Goal: Task Accomplishment & Management: Manage account settings

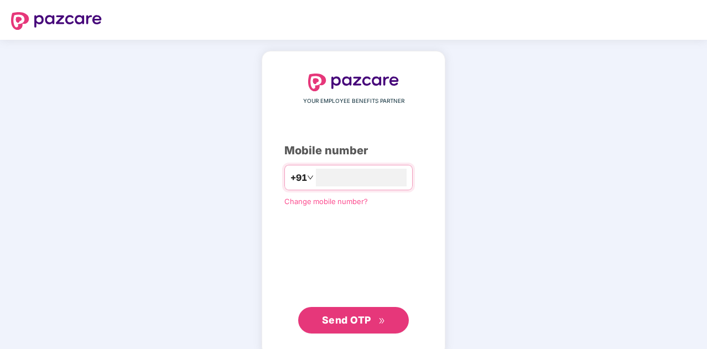
type input "**********"
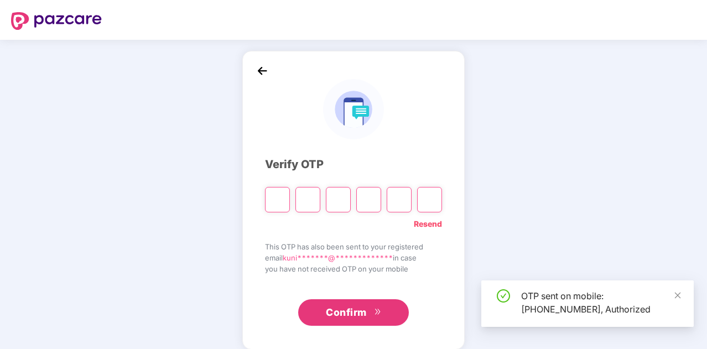
click at [278, 207] on input "Please enter verification code. Digit 1" at bounding box center [277, 199] width 25 height 25
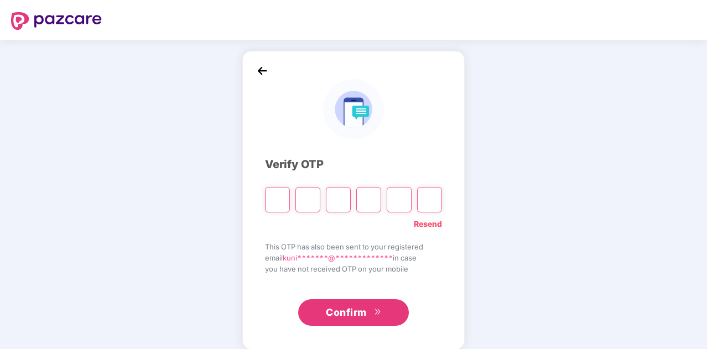
type input "*"
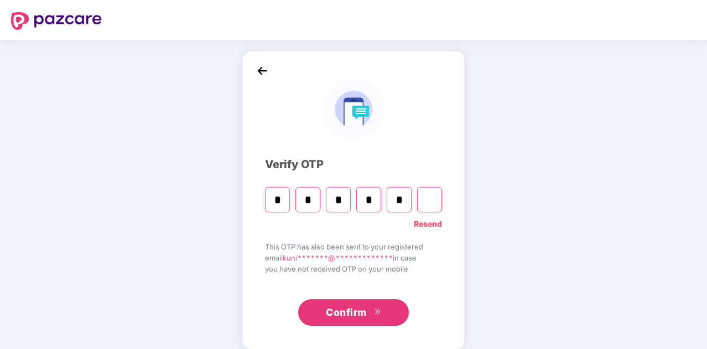
type input "*"
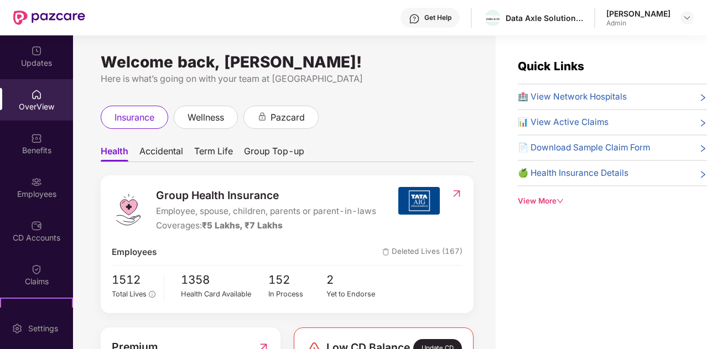
click at [456, 188] on img at bounding box center [457, 193] width 12 height 11
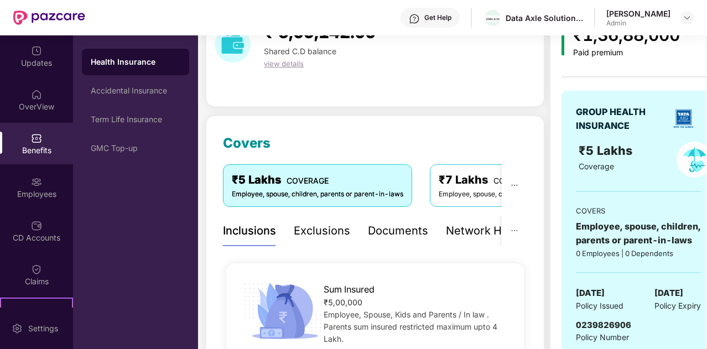
scroll to position [66, 0]
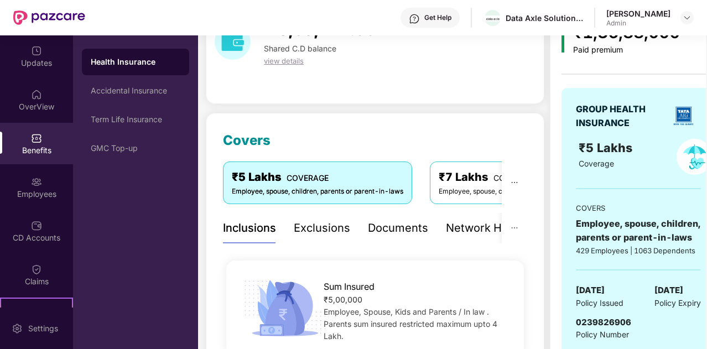
click at [437, 185] on div "₹7 Lakhs COVERAGE Employee, spouse, children, parents or parent-in-laws" at bounding box center [524, 182] width 189 height 42
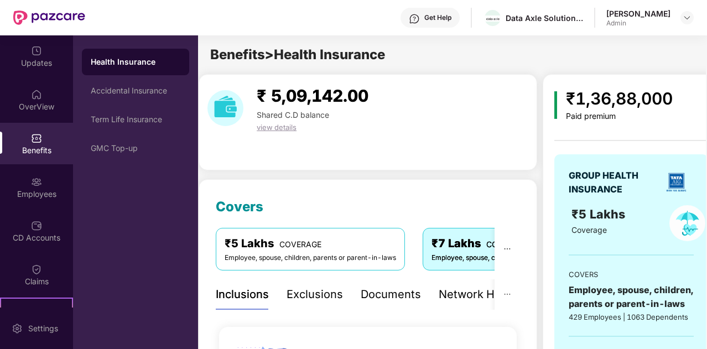
scroll to position [0, 7]
click at [116, 147] on div "GMC Top-up" at bounding box center [136, 148] width 90 height 9
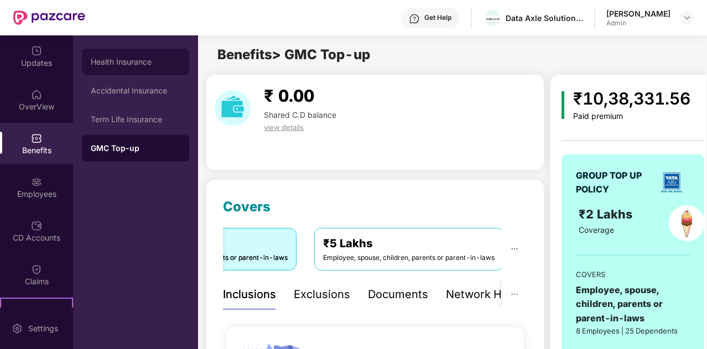
click at [165, 65] on div "Health Insurance" at bounding box center [136, 62] width 90 height 9
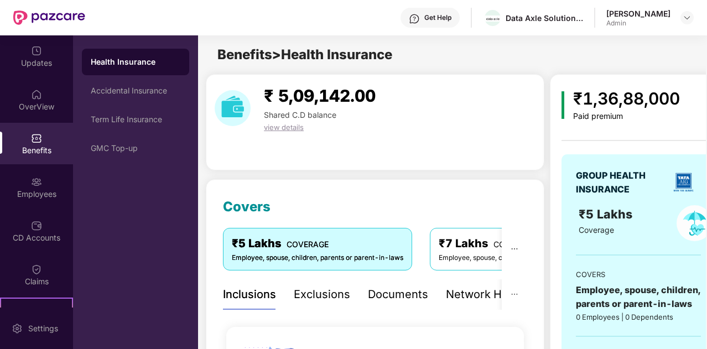
click at [442, 255] on div "Employee, spouse, children, parents or parent-in-laws" at bounding box center [524, 258] width 171 height 11
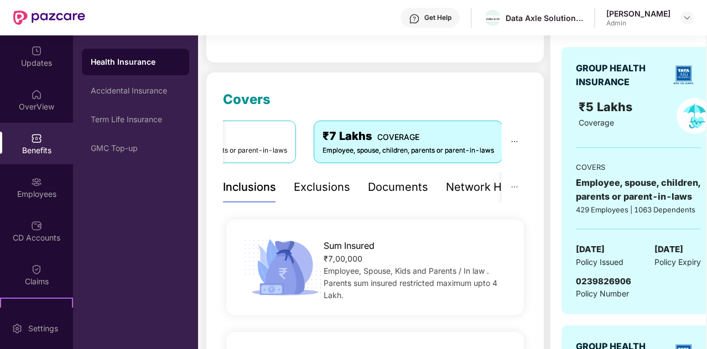
scroll to position [106, 0]
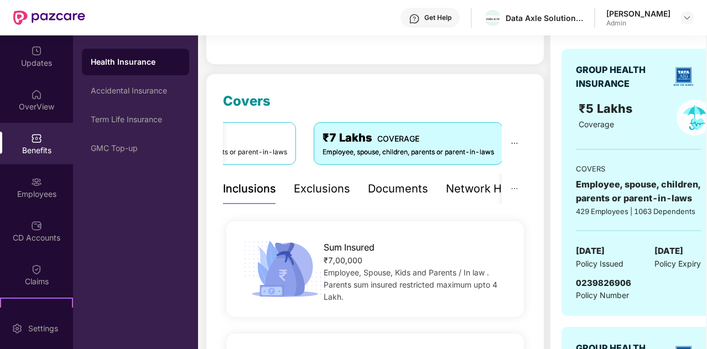
click at [321, 190] on div "Exclusions" at bounding box center [322, 188] width 56 height 17
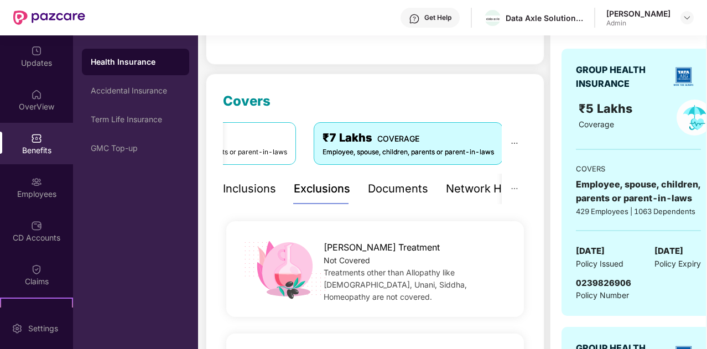
click at [420, 188] on div "Documents" at bounding box center [398, 188] width 60 height 17
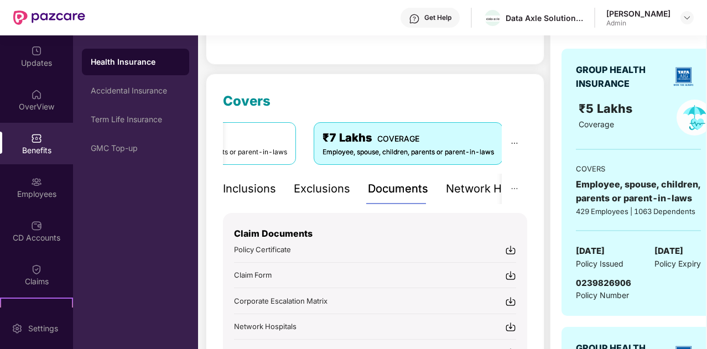
click at [431, 187] on div "Inclusions Exclusions Documents Network Hospitals" at bounding box center [383, 189] width 320 height 30
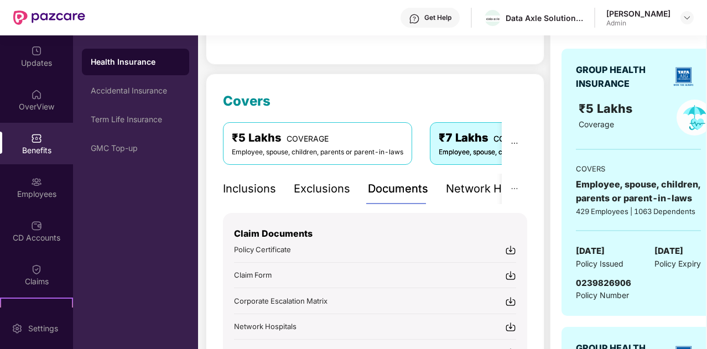
click at [263, 143] on div "₹5 Lakhs COVERAGE" at bounding box center [317, 137] width 171 height 17
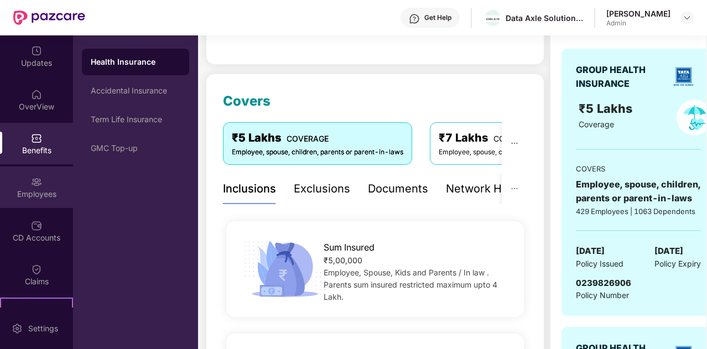
click at [33, 194] on div "Employees" at bounding box center [36, 194] width 73 height 11
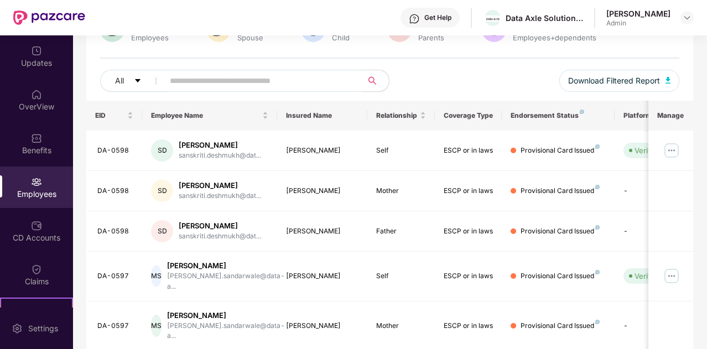
click at [253, 87] on input "text" at bounding box center [259, 80] width 178 height 17
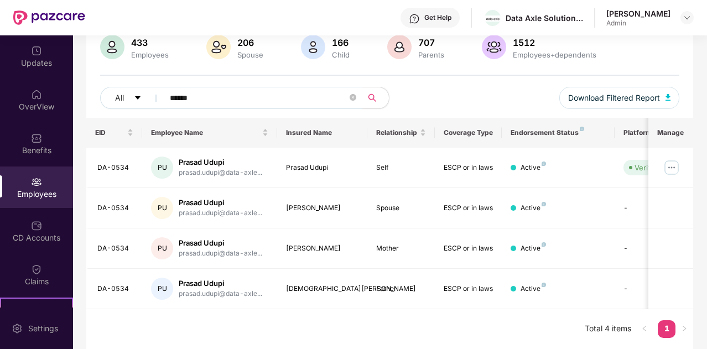
scroll to position [87, 0]
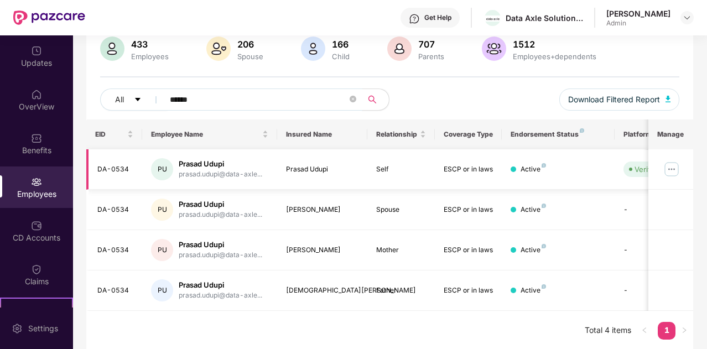
type input "******"
click at [676, 164] on img at bounding box center [672, 169] width 18 height 18
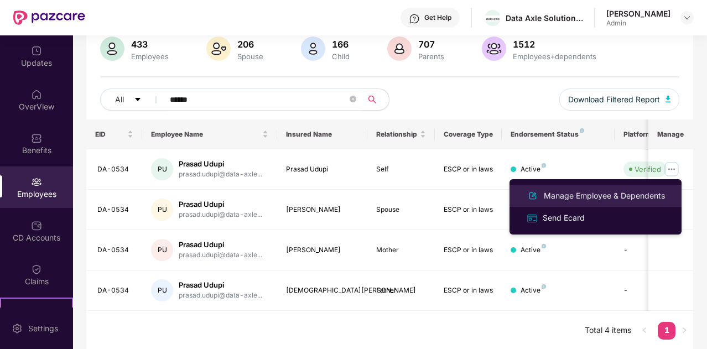
click at [630, 191] on div "Manage Employee & Dependents" at bounding box center [604, 196] width 126 height 12
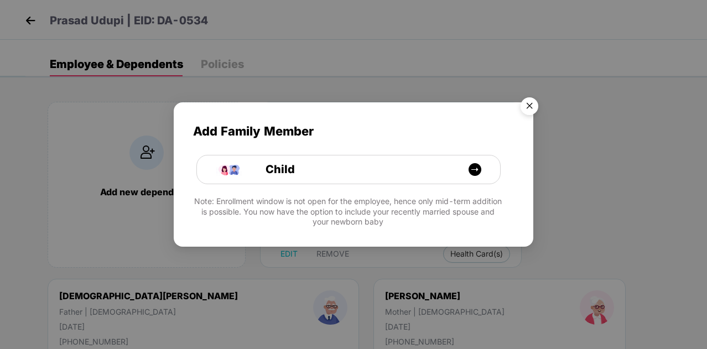
click at [530, 102] on img "Close" at bounding box center [529, 107] width 31 height 31
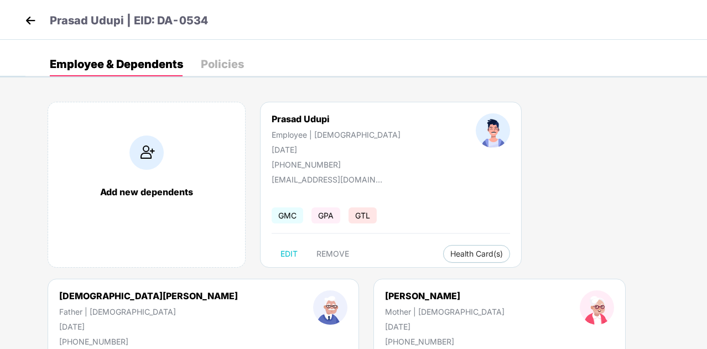
click at [225, 70] on div "Policies" at bounding box center [222, 64] width 43 height 11
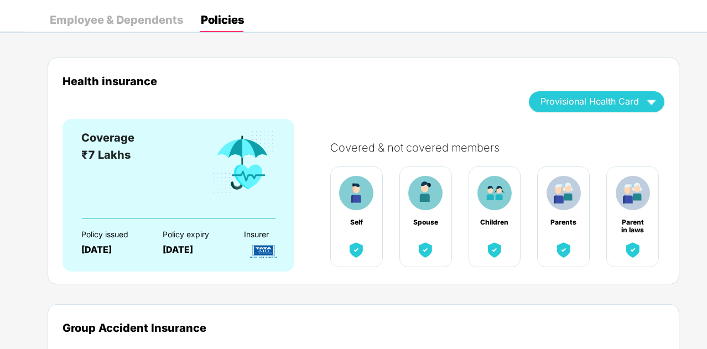
scroll to position [0, 0]
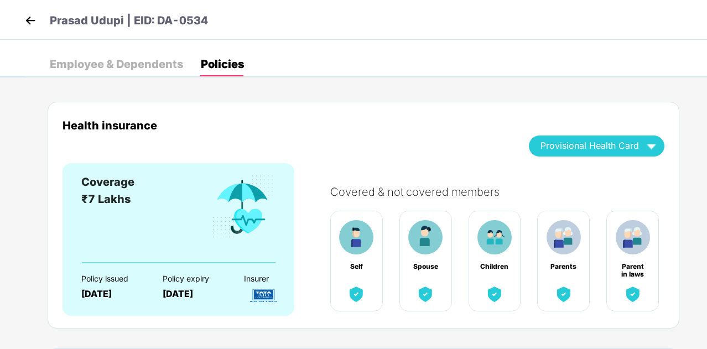
click at [30, 20] on img at bounding box center [30, 20] width 17 height 17
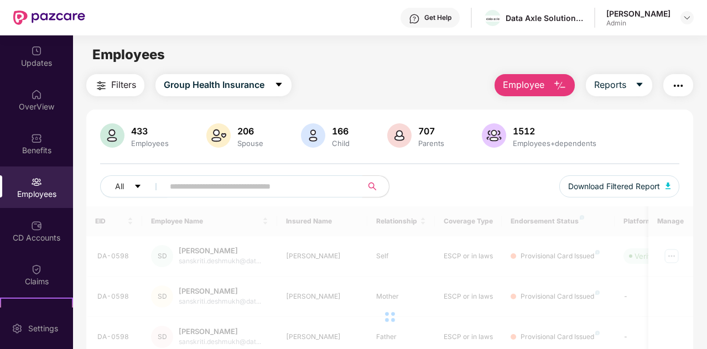
click at [244, 192] on input "text" at bounding box center [259, 186] width 178 height 17
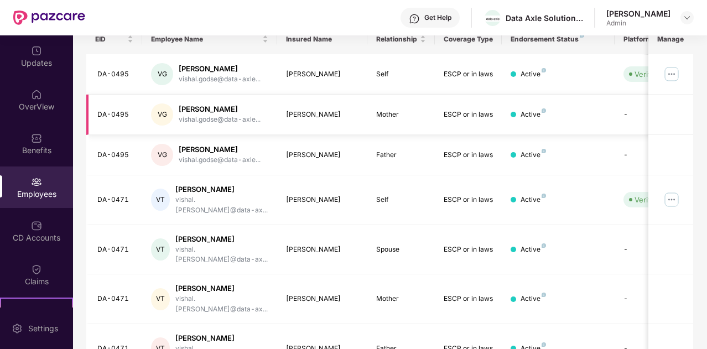
scroll to position [328, 0]
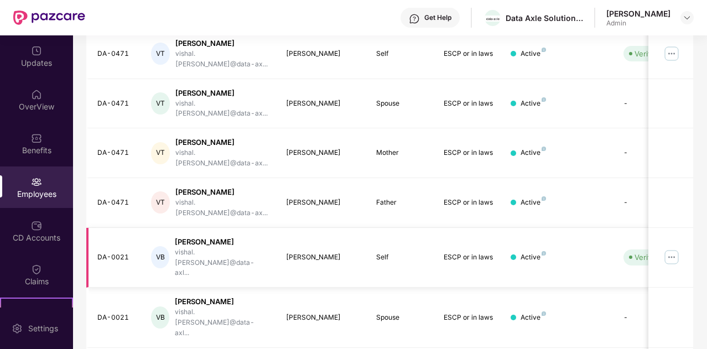
type input "******"
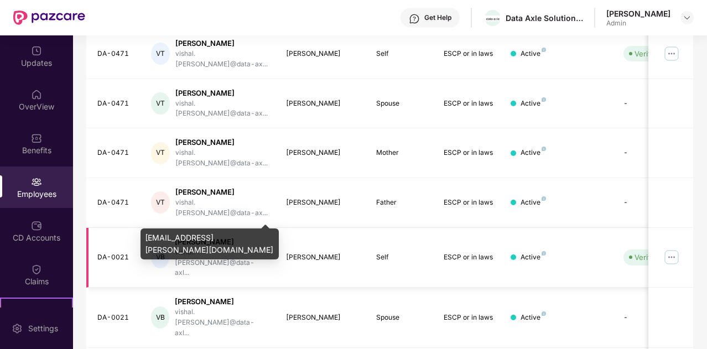
click at [242, 247] on div "vishal.bhasin@data-axl..." at bounding box center [221, 263] width 93 height 32
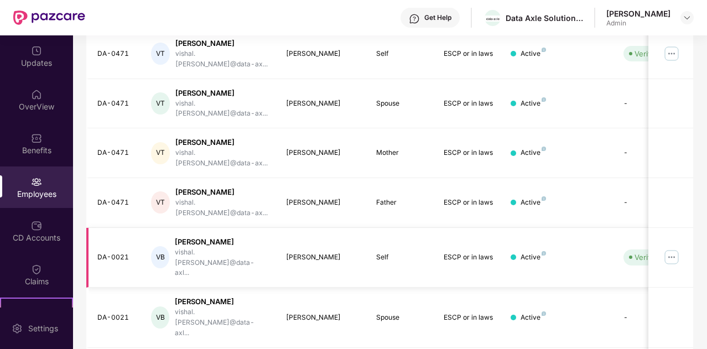
click at [679, 248] on img at bounding box center [672, 257] width 18 height 18
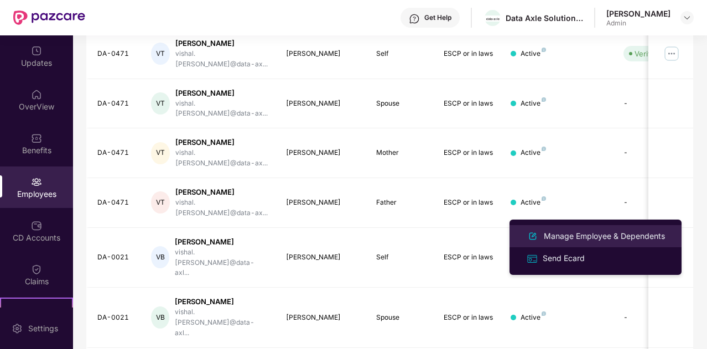
click at [592, 235] on div "Manage Employee & Dependents" at bounding box center [604, 236] width 126 height 12
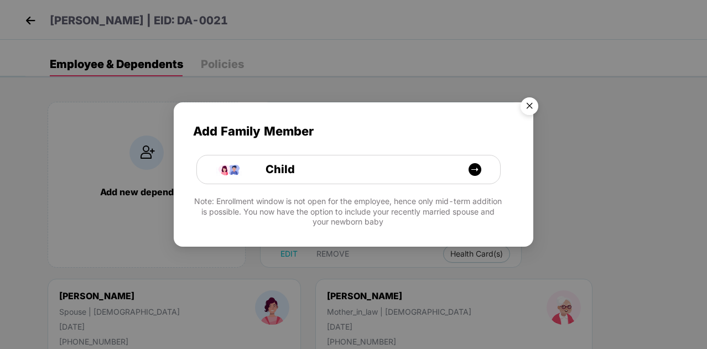
click at [526, 100] on img "Close" at bounding box center [529, 107] width 31 height 31
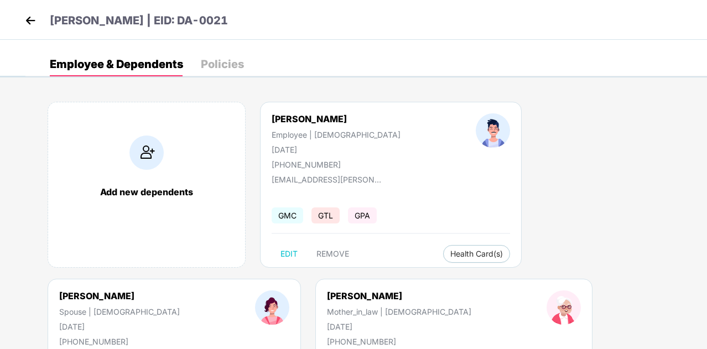
click at [234, 64] on div "Policies" at bounding box center [222, 64] width 43 height 11
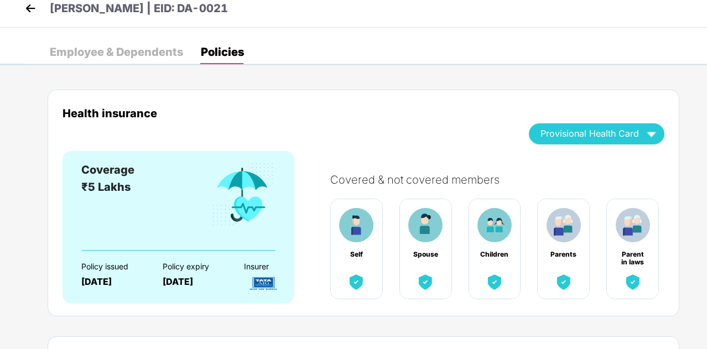
scroll to position [0, 0]
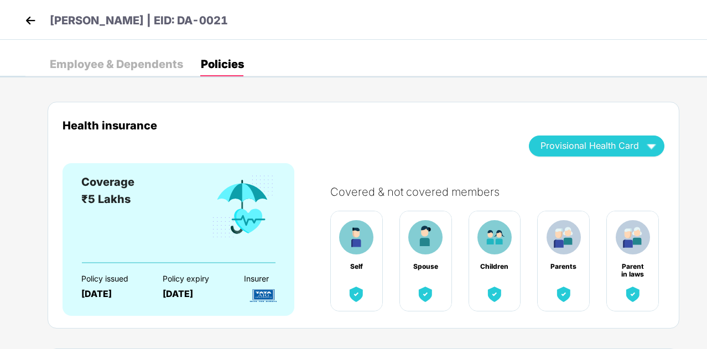
click at [34, 13] on img at bounding box center [30, 20] width 17 height 17
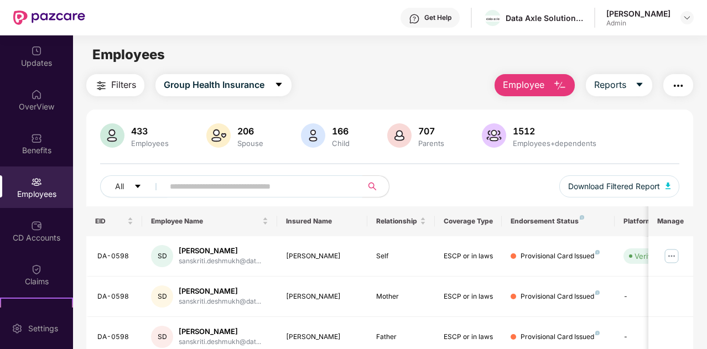
click at [240, 182] on input "text" at bounding box center [259, 186] width 178 height 17
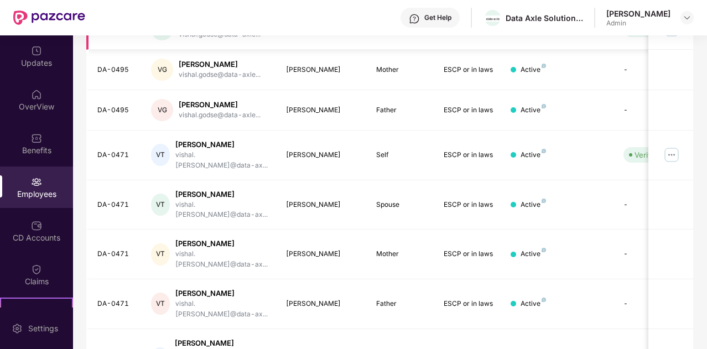
scroll to position [328, 0]
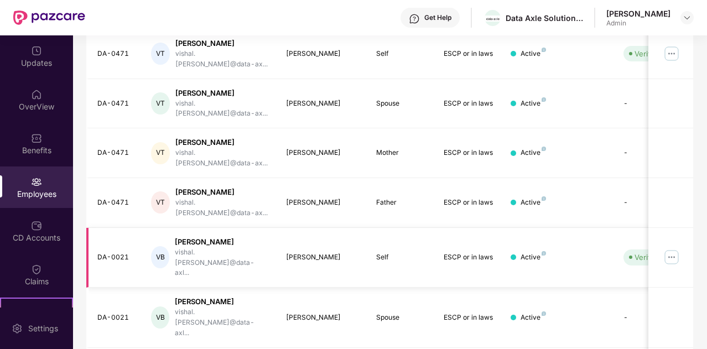
type input "******"
click at [679, 248] on img at bounding box center [672, 257] width 18 height 18
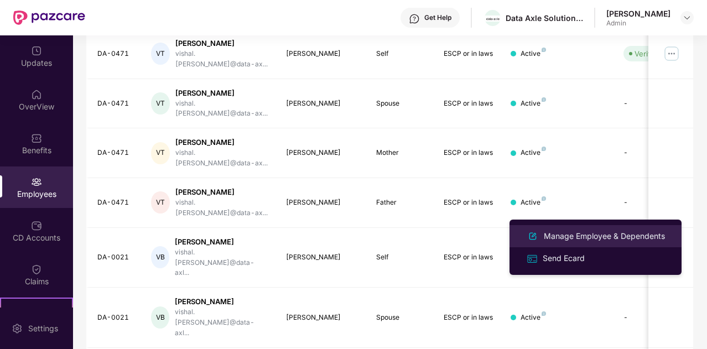
click at [582, 238] on div "Manage Employee & Dependents" at bounding box center [604, 236] width 126 height 12
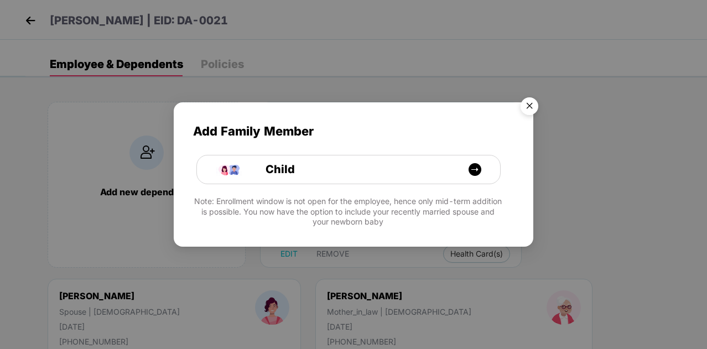
click at [533, 108] on img "Close" at bounding box center [529, 107] width 31 height 31
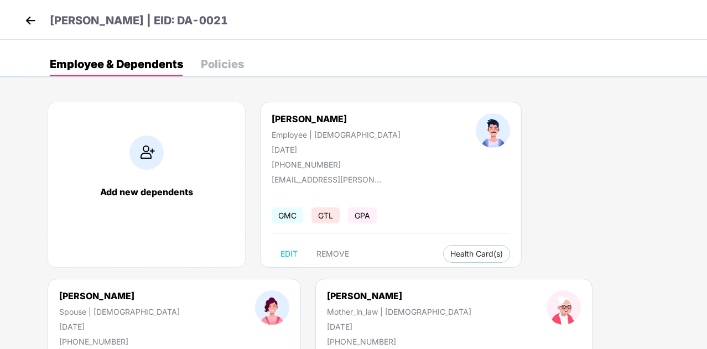
click at [218, 64] on div "Policies" at bounding box center [222, 64] width 43 height 11
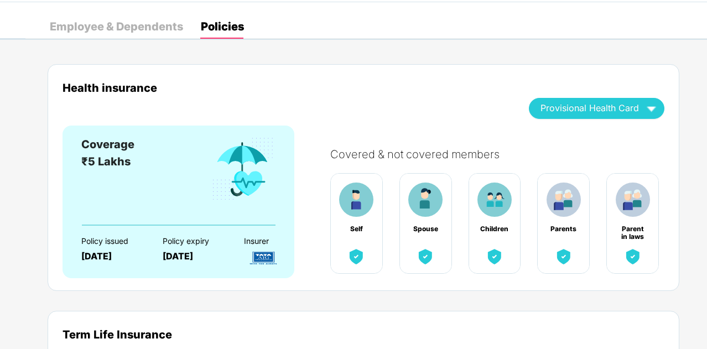
scroll to position [0, 0]
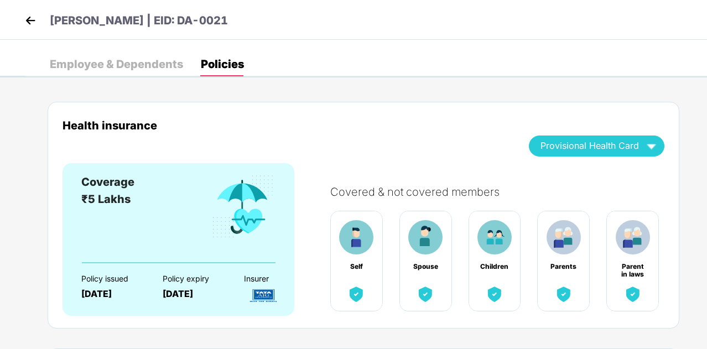
click at [27, 25] on img at bounding box center [30, 20] width 17 height 17
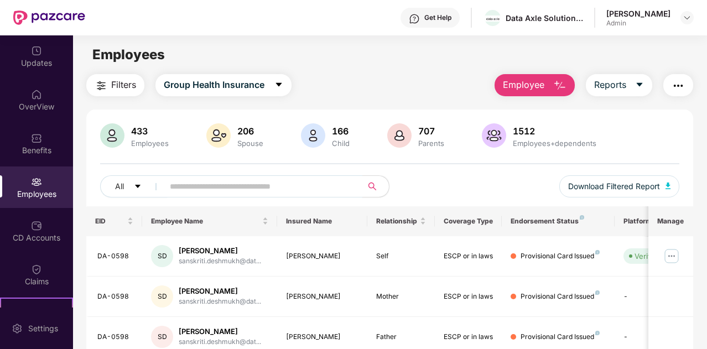
click at [230, 195] on span at bounding box center [260, 186] width 206 height 22
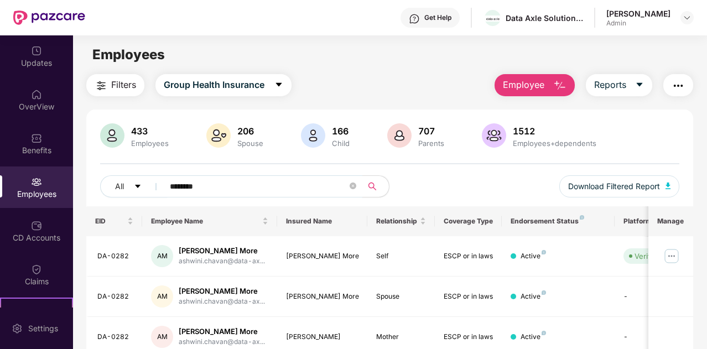
type input "*********"
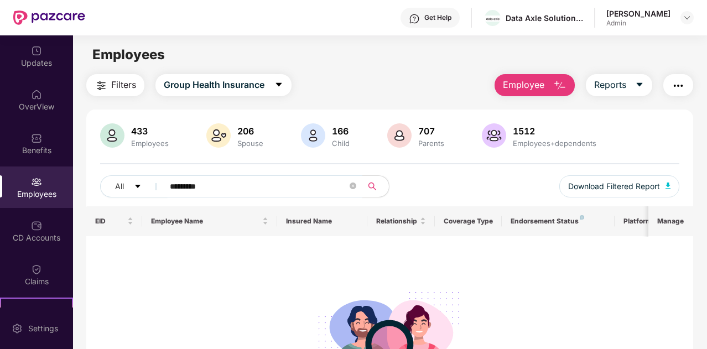
click at [227, 183] on input "*********" at bounding box center [259, 186] width 178 height 17
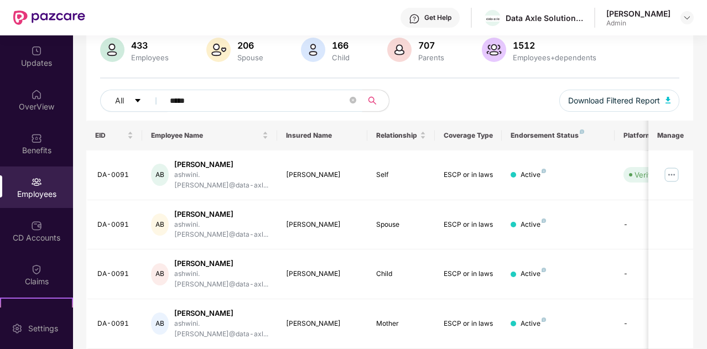
scroll to position [87, 0]
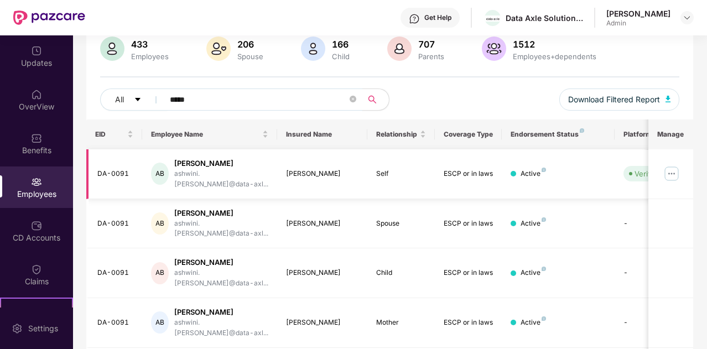
type input "*****"
click at [678, 169] on img at bounding box center [672, 174] width 18 height 18
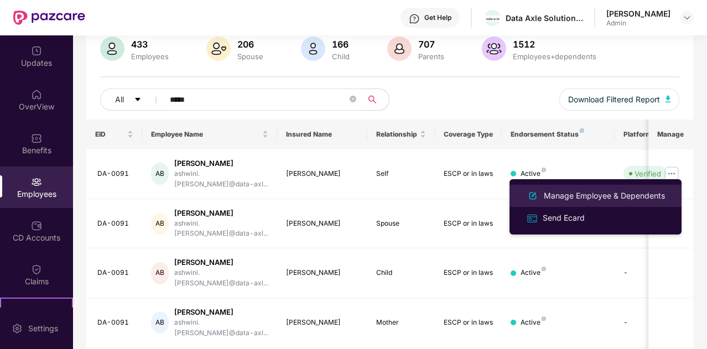
click at [613, 192] on div "Manage Employee & Dependents" at bounding box center [604, 196] width 126 height 12
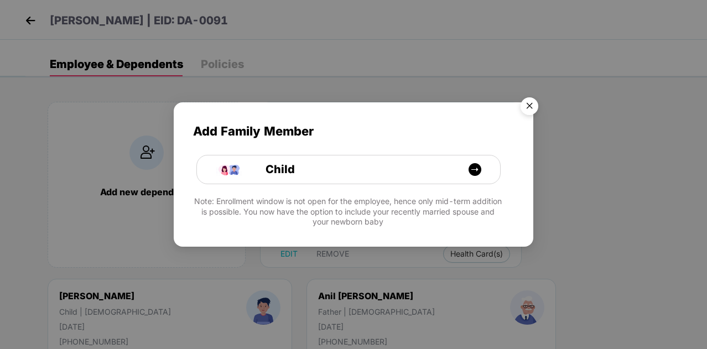
click at [528, 108] on img "Close" at bounding box center [529, 107] width 31 height 31
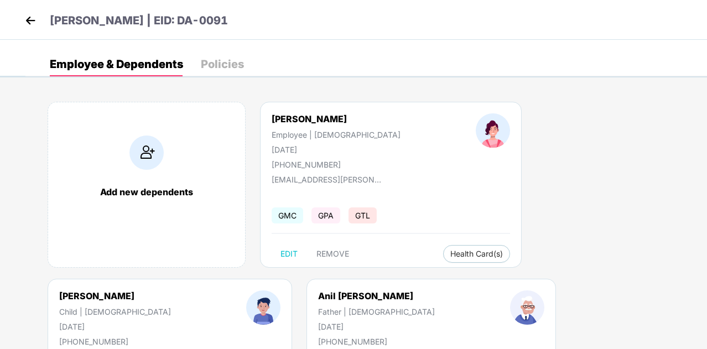
click at [232, 66] on div "Policies" at bounding box center [222, 64] width 43 height 11
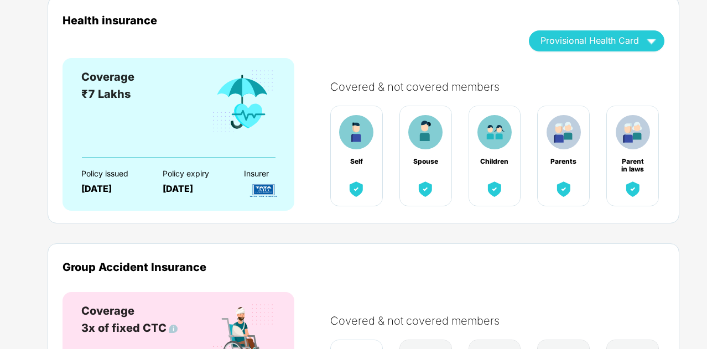
scroll to position [0, 0]
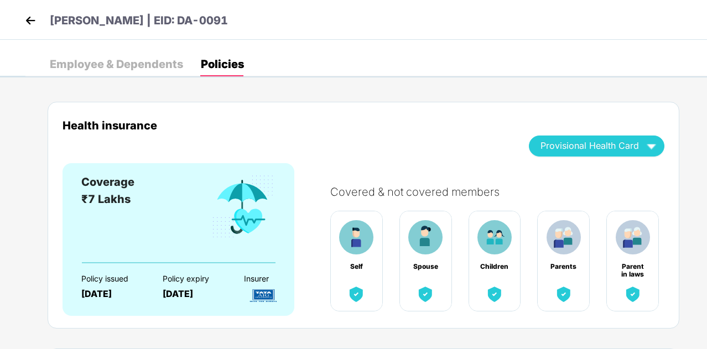
click at [34, 24] on img at bounding box center [30, 20] width 17 height 17
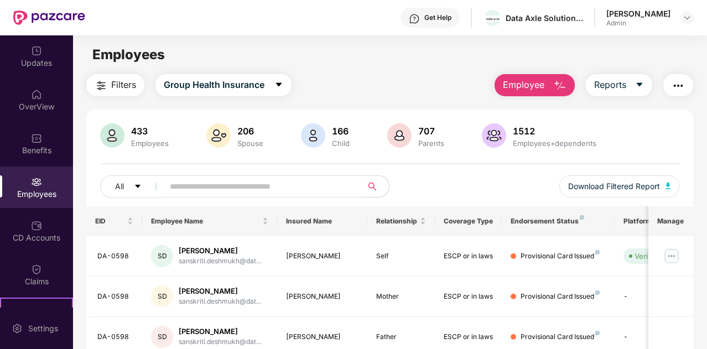
click at [268, 193] on input "text" at bounding box center [259, 186] width 178 height 17
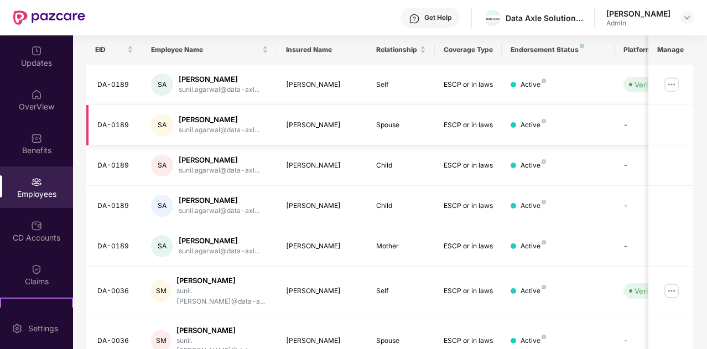
scroll to position [328, 0]
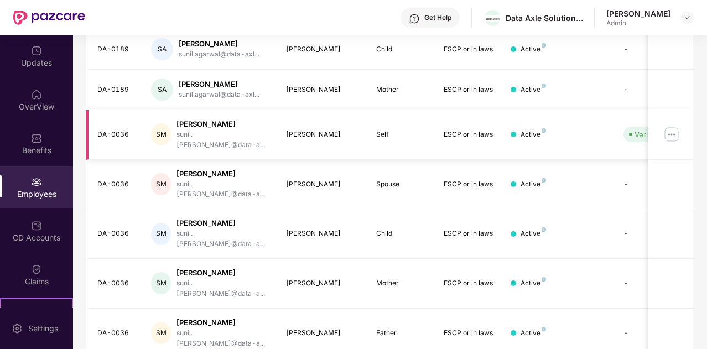
type input "*****"
click at [679, 126] on img at bounding box center [672, 135] width 18 height 18
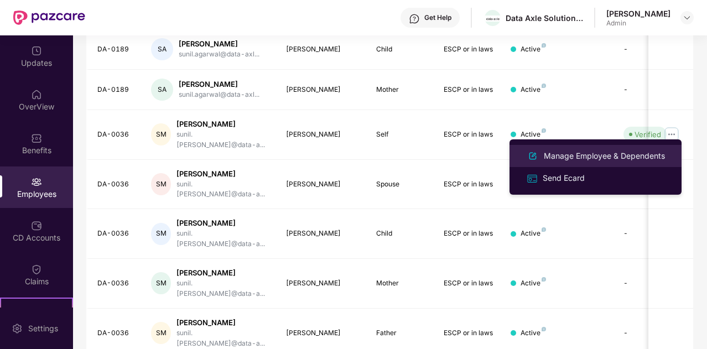
click at [641, 157] on div "Manage Employee & Dependents" at bounding box center [604, 156] width 126 height 12
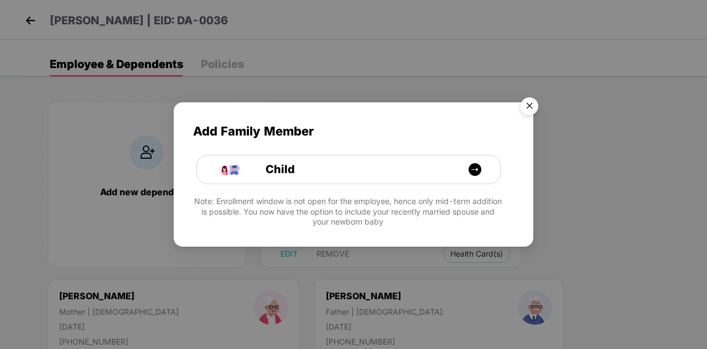
click at [530, 115] on img "Close" at bounding box center [529, 107] width 31 height 31
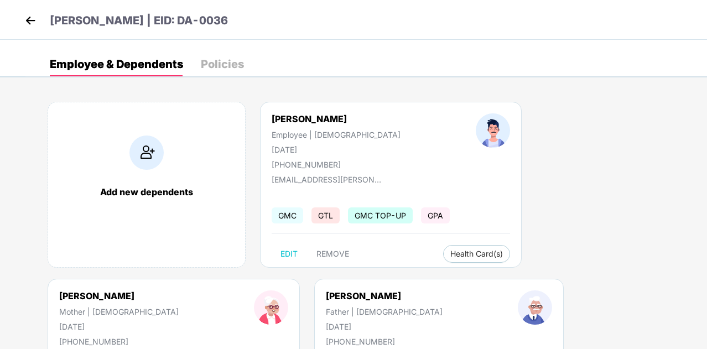
click at [229, 59] on div "Policies" at bounding box center [222, 64] width 43 height 11
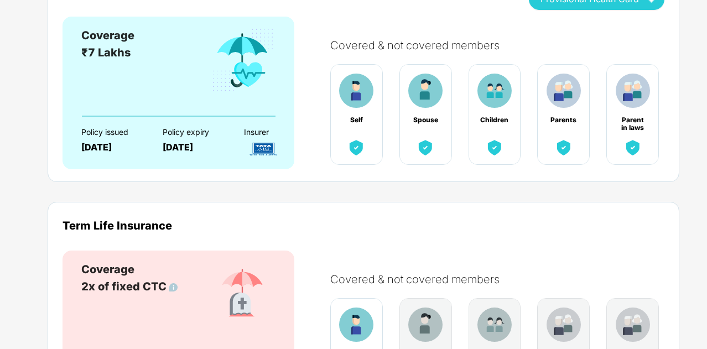
scroll to position [0, 0]
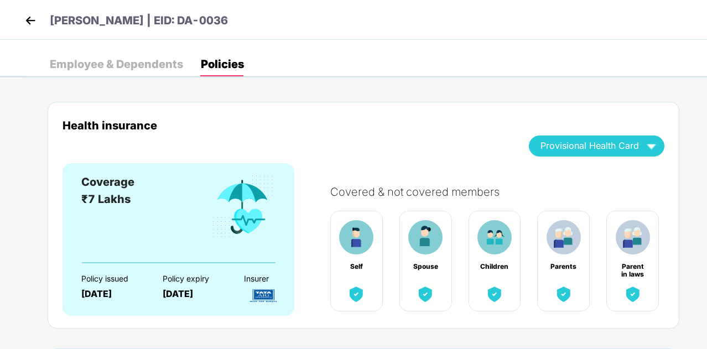
click at [19, 13] on div "Sunil Mandaliya | EID: DA-0036" at bounding box center [353, 20] width 707 height 40
click at [25, 18] on img at bounding box center [30, 20] width 17 height 17
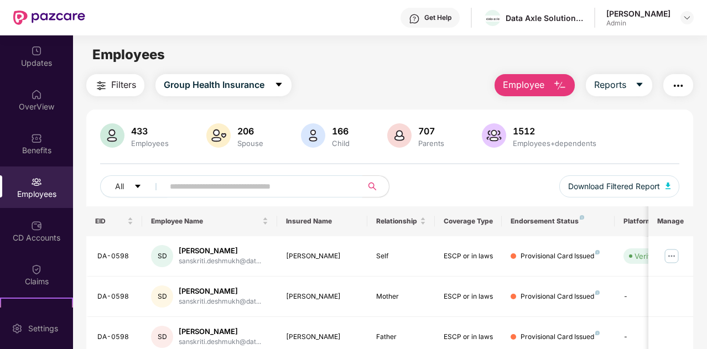
click at [249, 188] on input "text" at bounding box center [259, 186] width 178 height 17
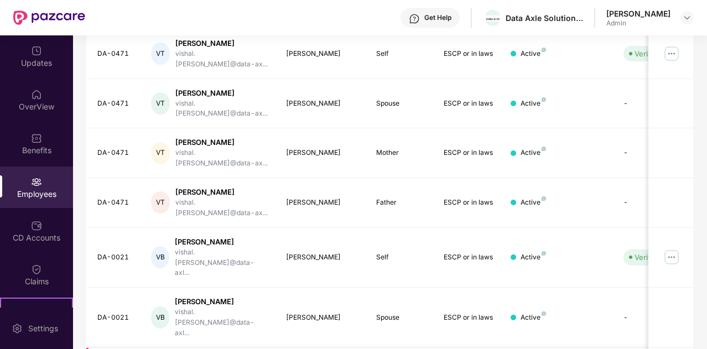
scroll to position [314, 0]
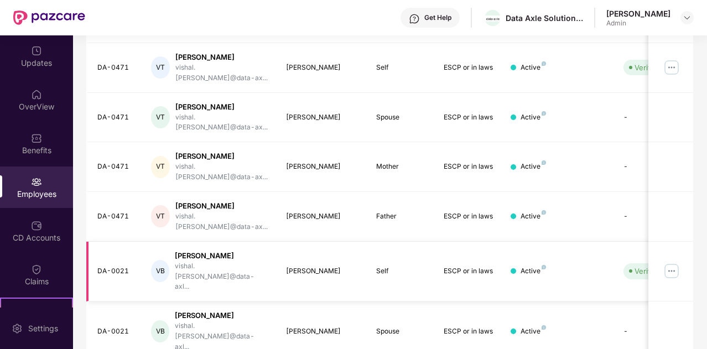
type input "******"
click at [671, 262] on img at bounding box center [672, 271] width 18 height 18
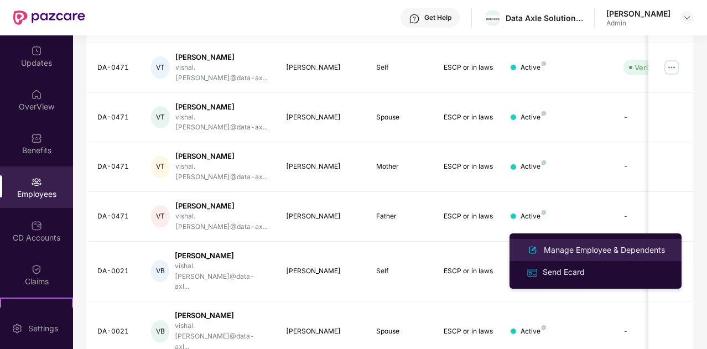
click at [584, 244] on div "Manage Employee & Dependents" at bounding box center [604, 250] width 126 height 12
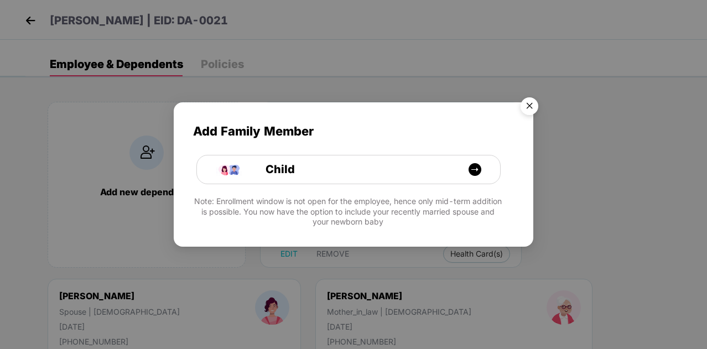
click at [529, 110] on img "Close" at bounding box center [529, 107] width 31 height 31
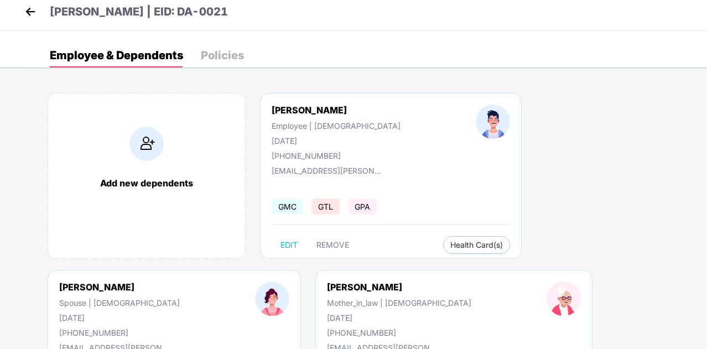
scroll to position [6, 0]
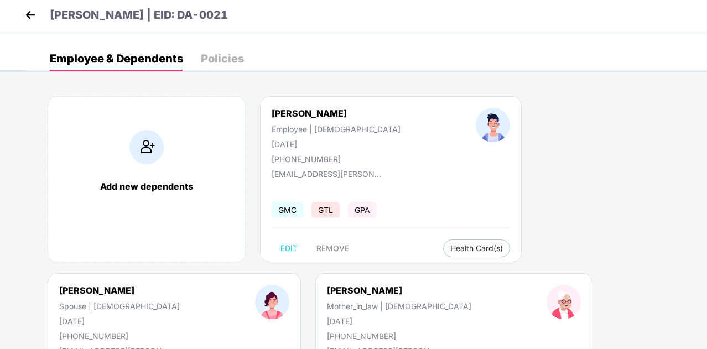
click at [218, 55] on div "Policies" at bounding box center [222, 58] width 43 height 11
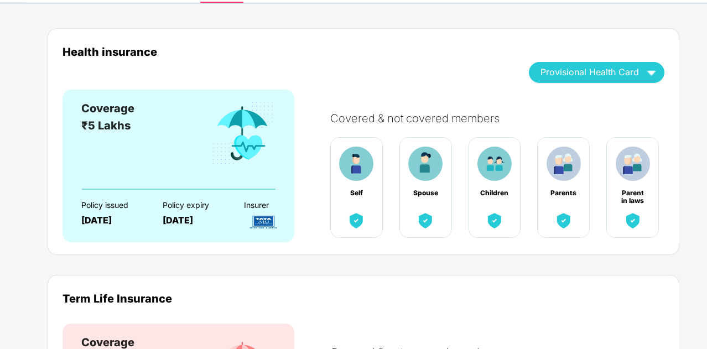
scroll to position [75, 0]
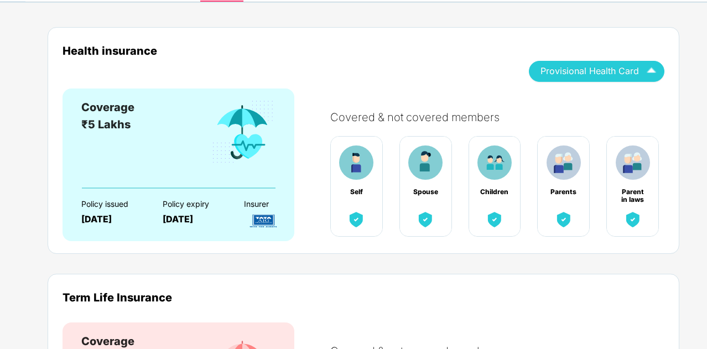
click at [642, 72] on div "Provisional Health Card" at bounding box center [596, 70] width 112 height 19
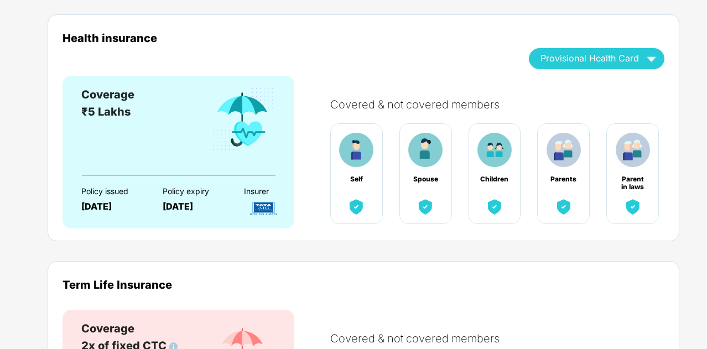
scroll to position [48, 0]
